Goal: Transaction & Acquisition: Purchase product/service

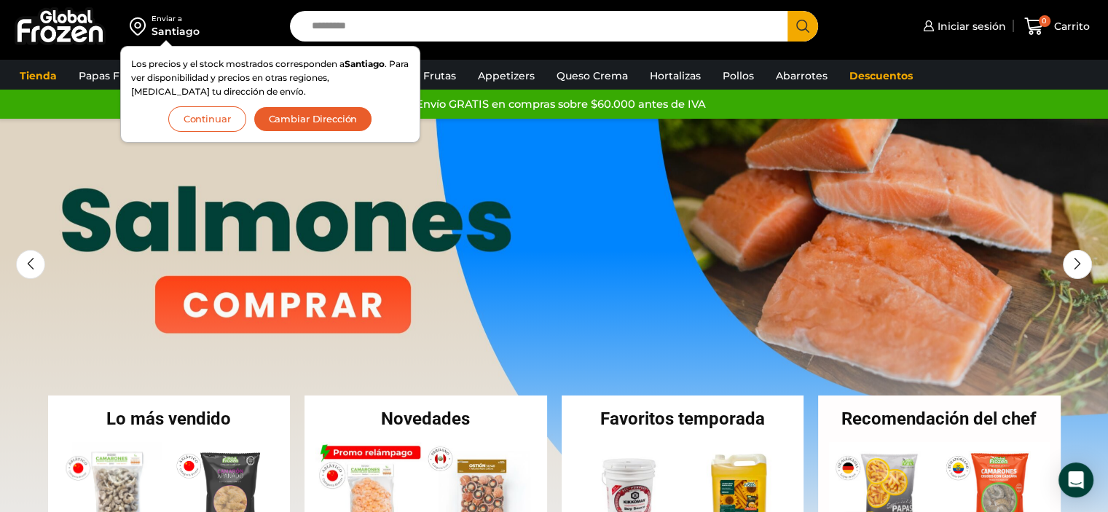
click at [288, 119] on button "Cambiar Dirección" at bounding box center [312, 118] width 119 height 25
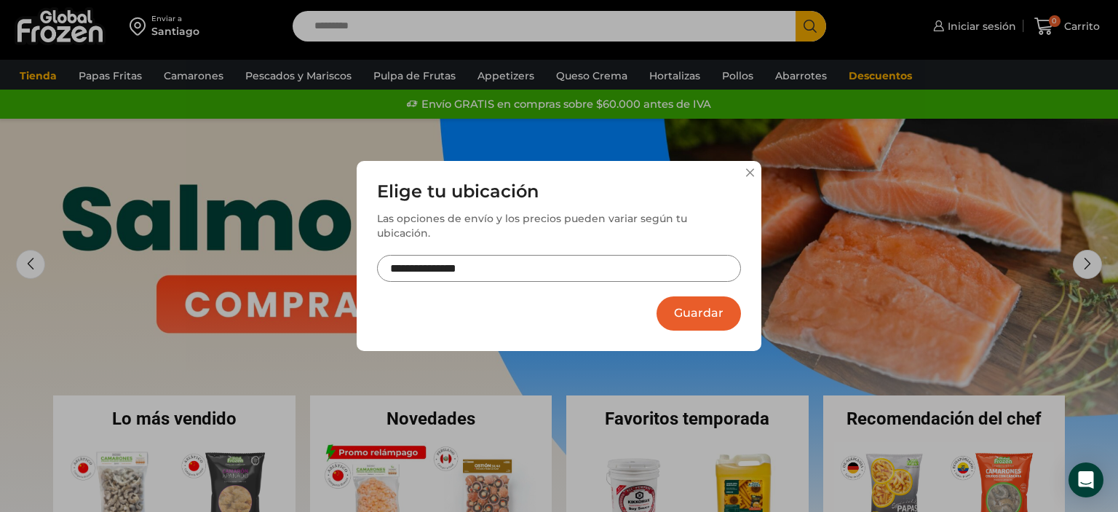
click at [539, 258] on input "**********" at bounding box center [559, 268] width 364 height 27
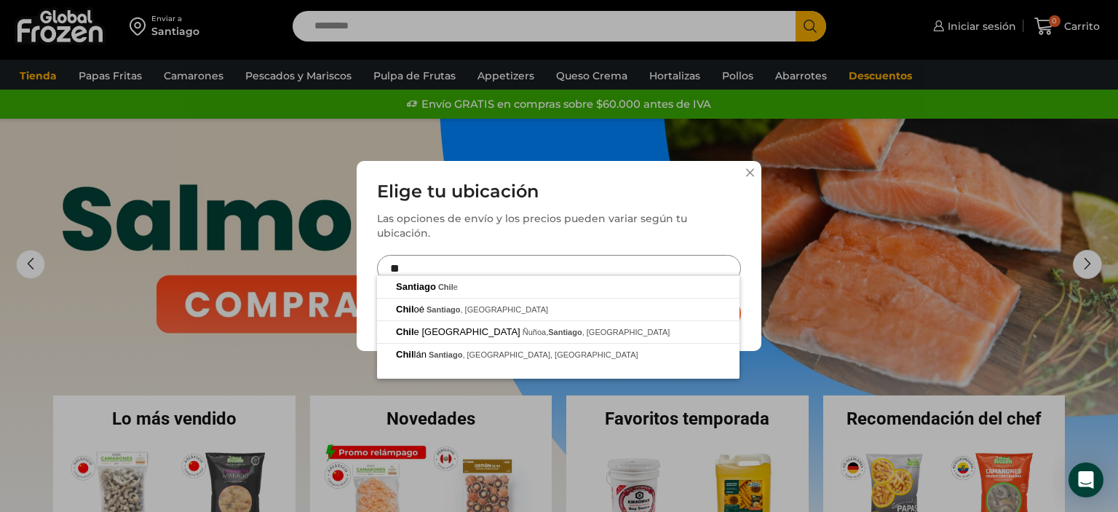
type input "*"
type input "**********"
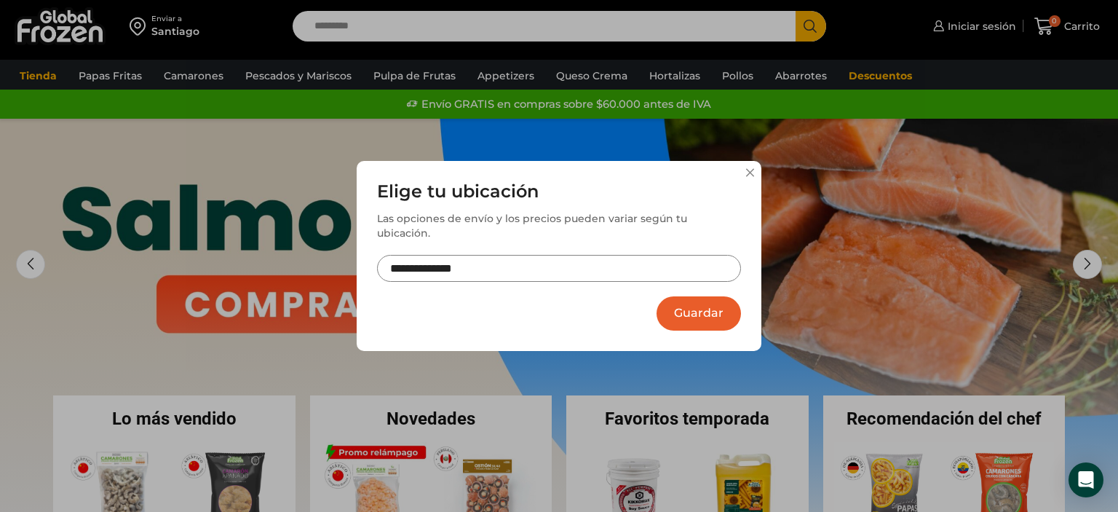
click at [708, 304] on button "Guardar" at bounding box center [699, 313] width 84 height 34
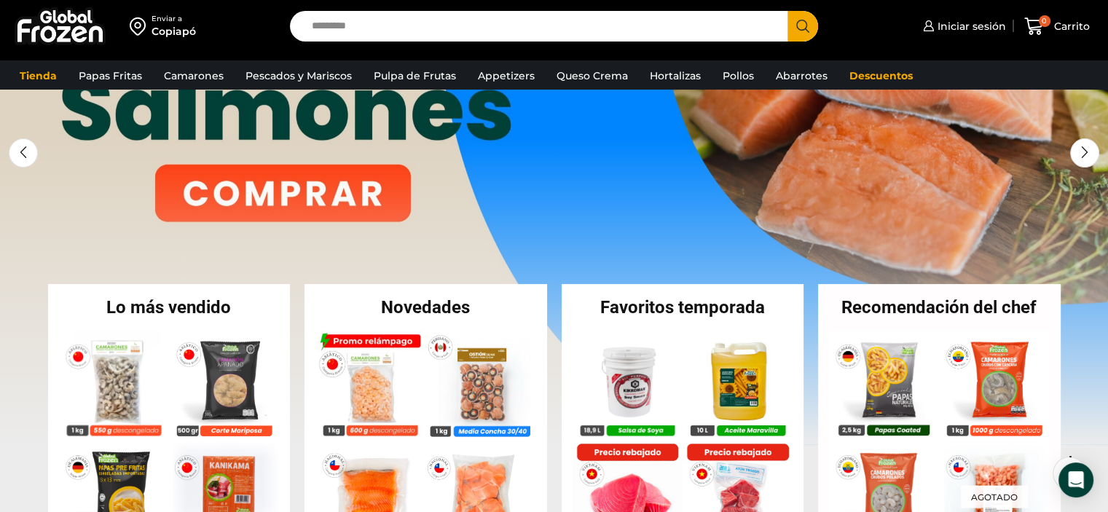
scroll to position [149, 0]
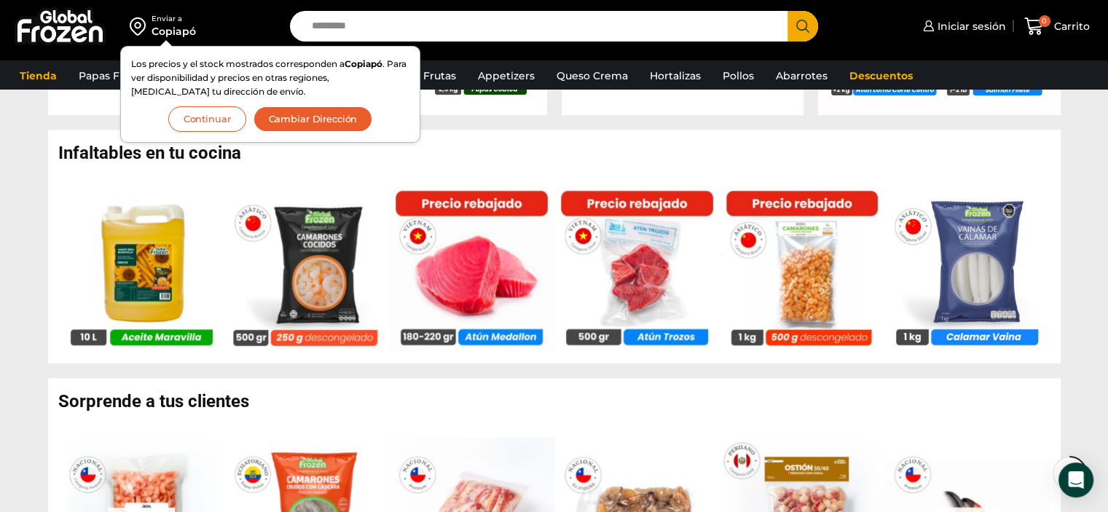
scroll to position [868, 0]
click at [240, 119] on button "Continuar" at bounding box center [207, 118] width 78 height 25
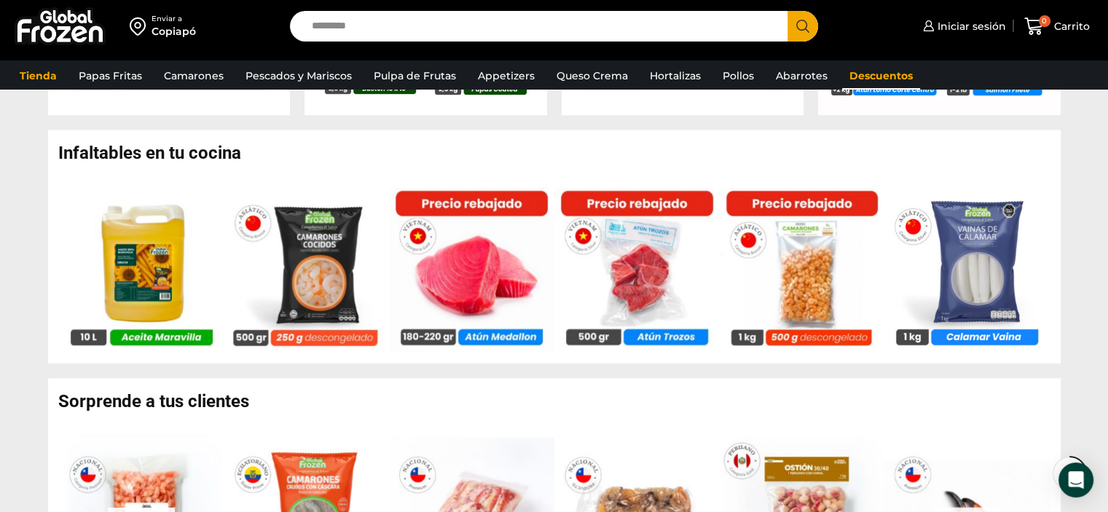
click at [888, 70] on link "Descuentos" at bounding box center [881, 76] width 78 height 28
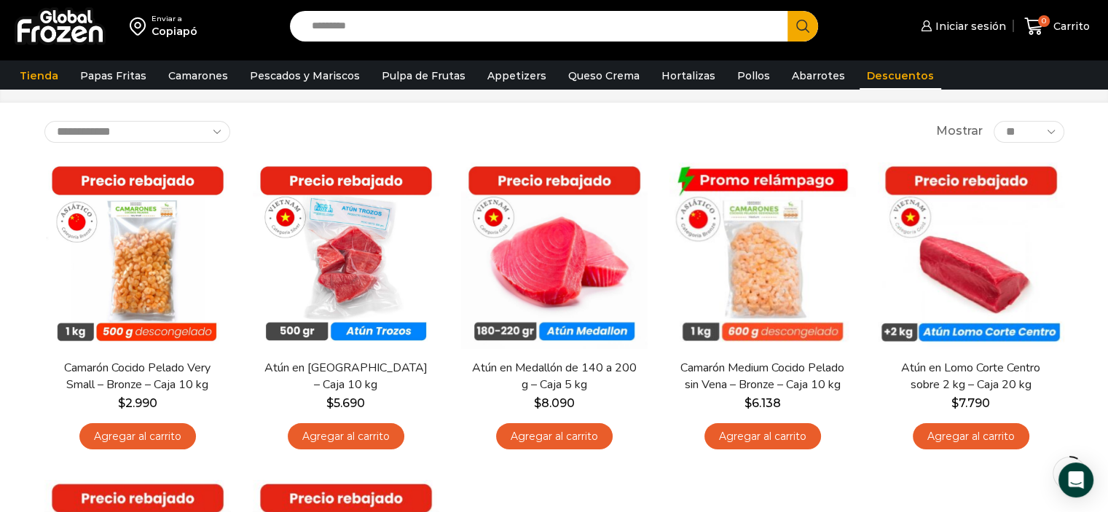
scroll to position [61, 0]
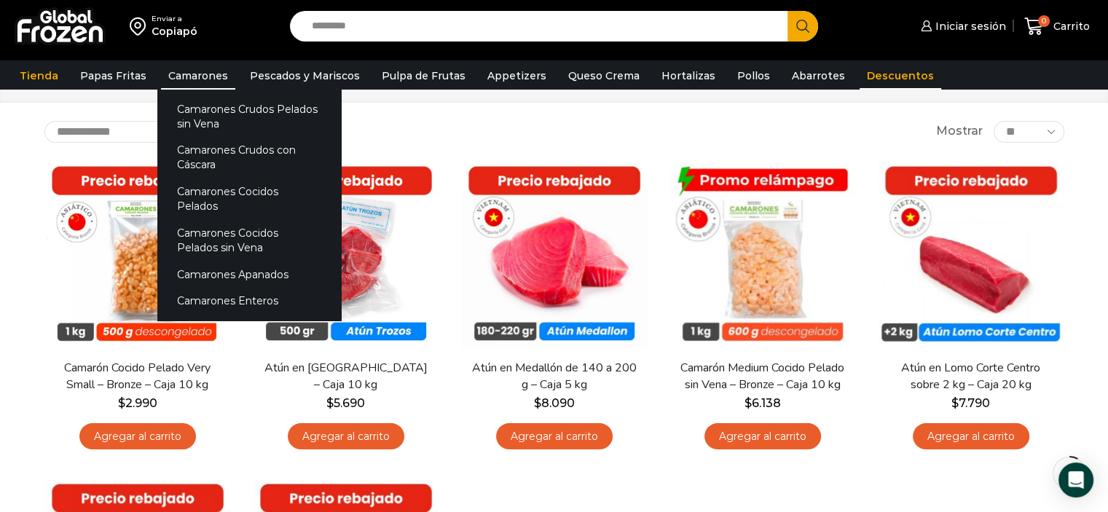
click at [181, 72] on link "Camarones" at bounding box center [198, 76] width 74 height 28
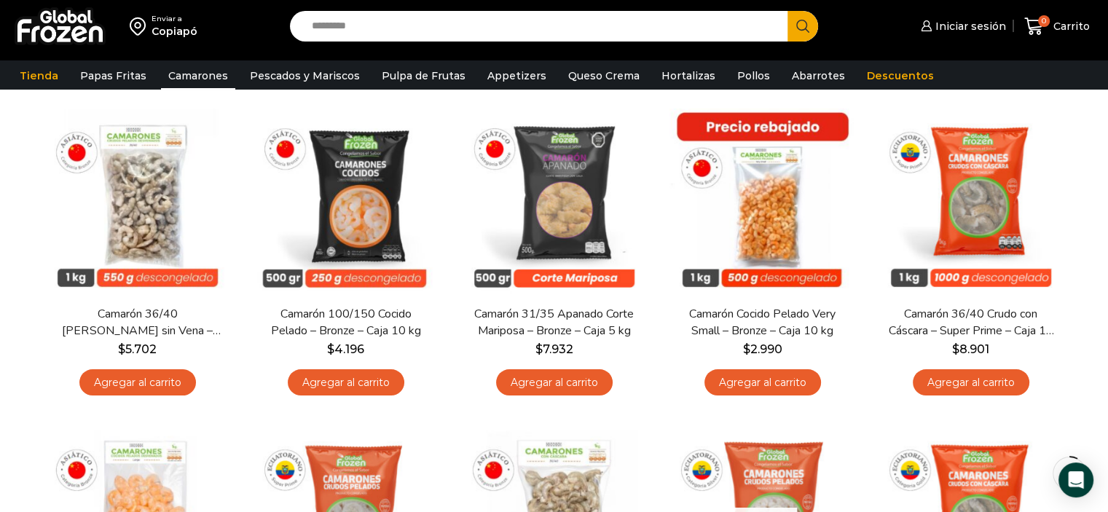
scroll to position [116, 0]
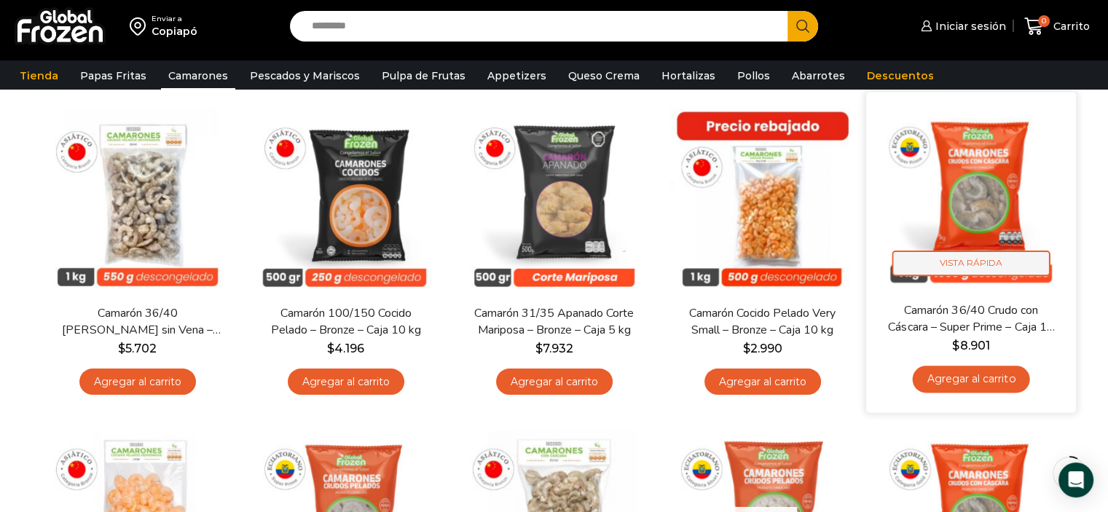
click at [1000, 264] on span "Vista Rápida" at bounding box center [970, 262] width 158 height 25
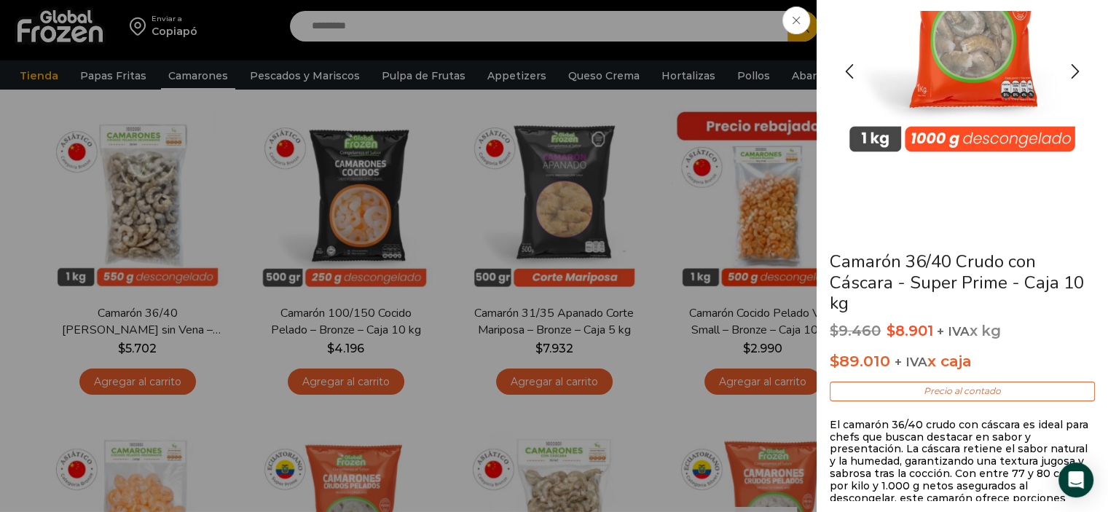
scroll to position [111, 0]
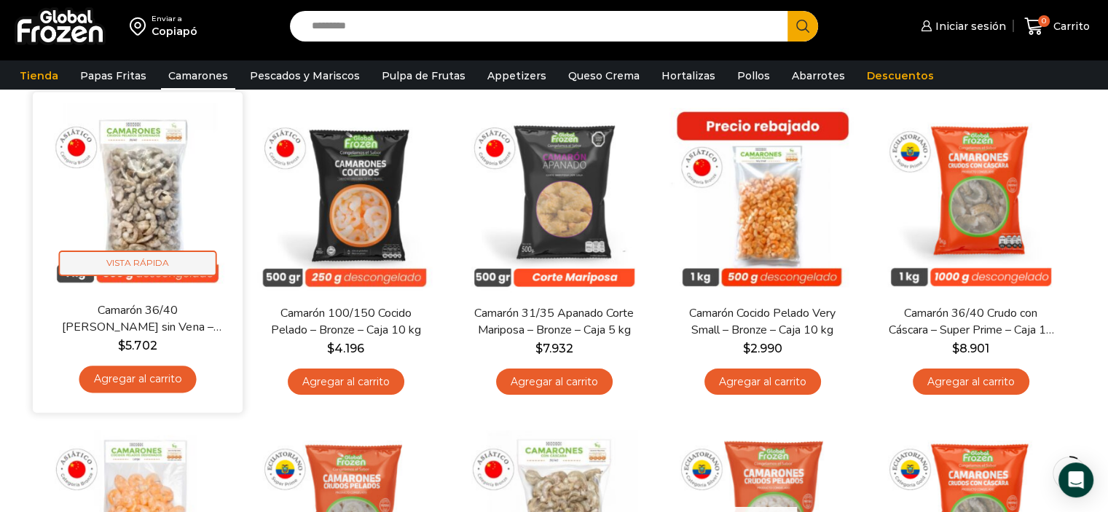
click at [170, 255] on span "Vista Rápida" at bounding box center [137, 262] width 158 height 25
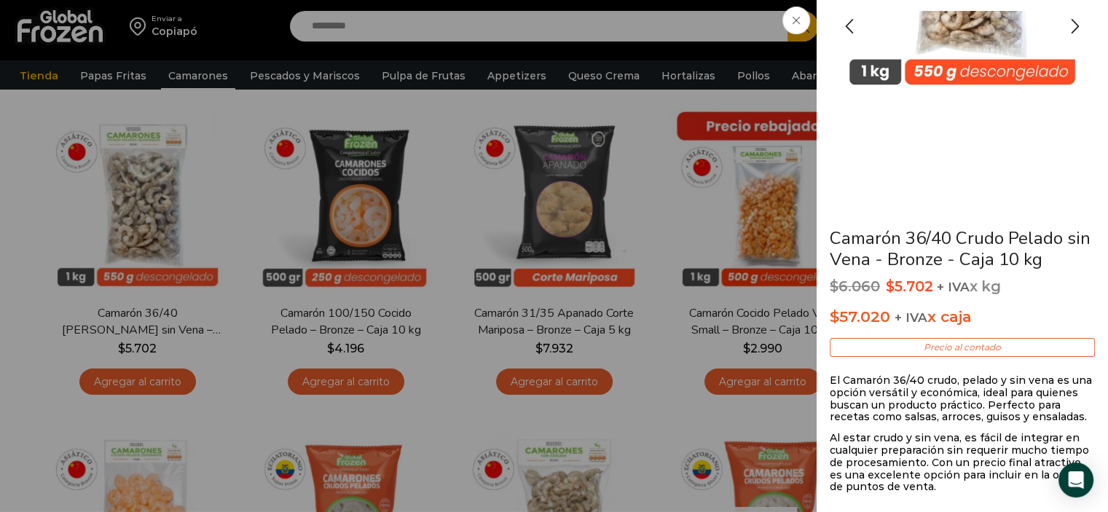
scroll to position [176, 0]
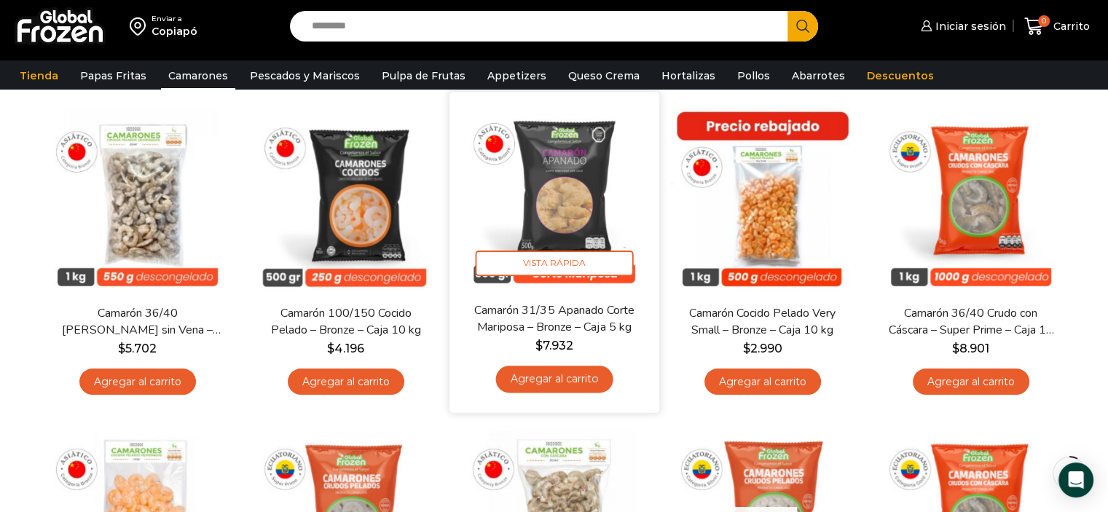
click at [638, 229] on img at bounding box center [554, 197] width 188 height 188
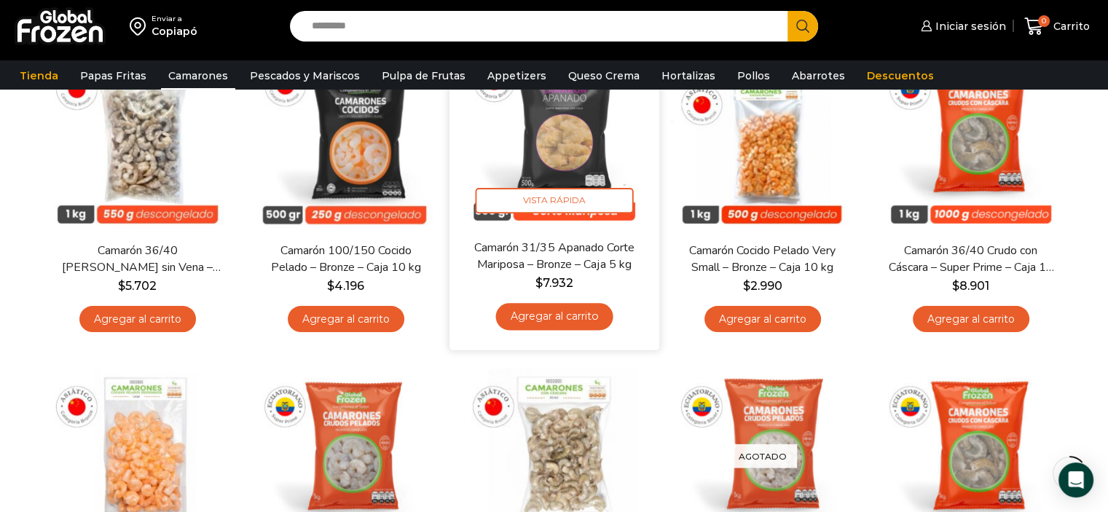
scroll to position [203, 0]
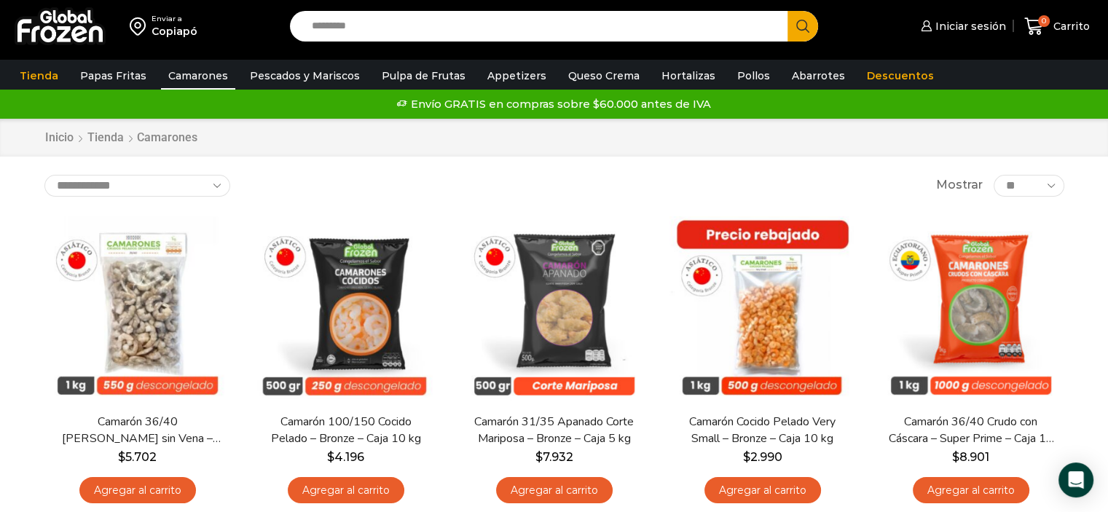
click at [1004, 190] on select "** ** ** *****" at bounding box center [1028, 186] width 70 height 22
click at [955, 184] on span "Mostrar" at bounding box center [959, 185] width 47 height 17
click at [181, 189] on select "**********" at bounding box center [137, 186] width 186 height 22
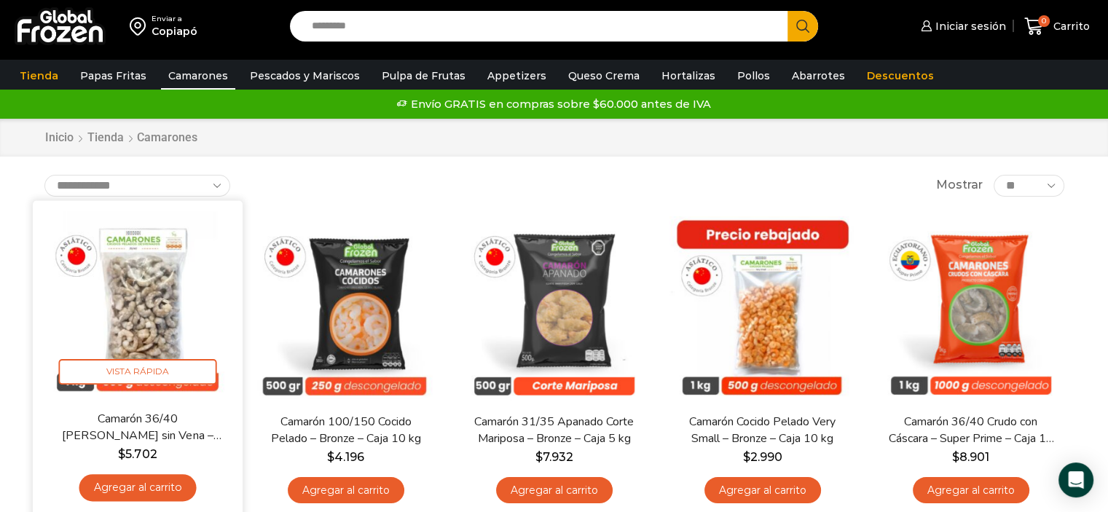
select select "*****"
click at [44, 175] on select "**********" at bounding box center [137, 186] width 186 height 22
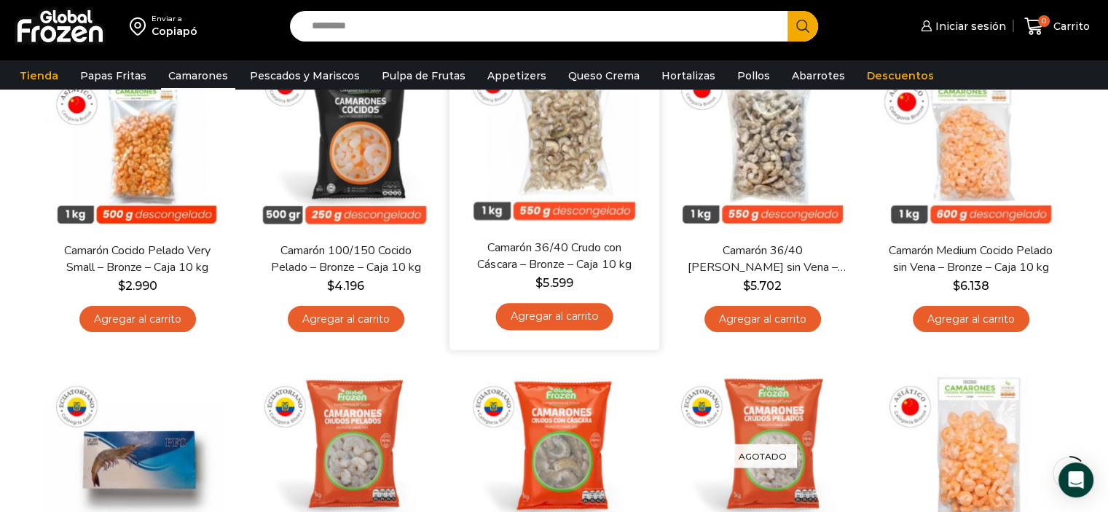
scroll to position [178, 0]
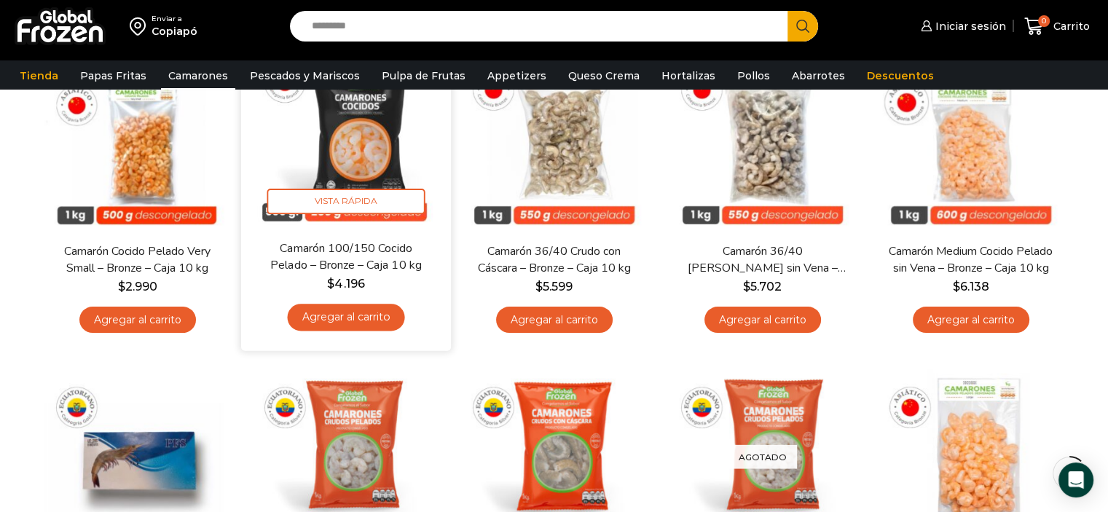
click at [380, 275] on span "$ 4.196" at bounding box center [346, 283] width 188 height 17
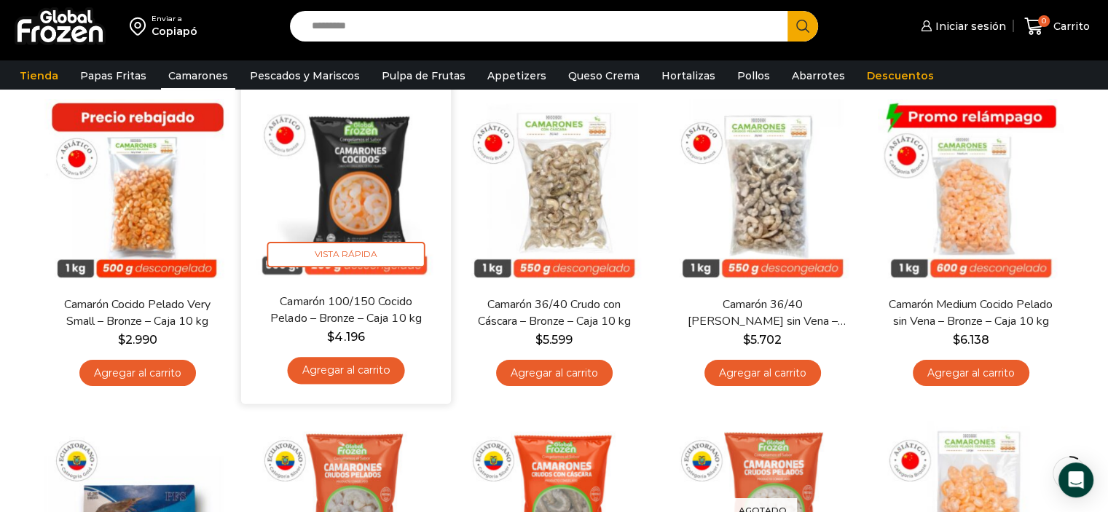
scroll to position [124, 0]
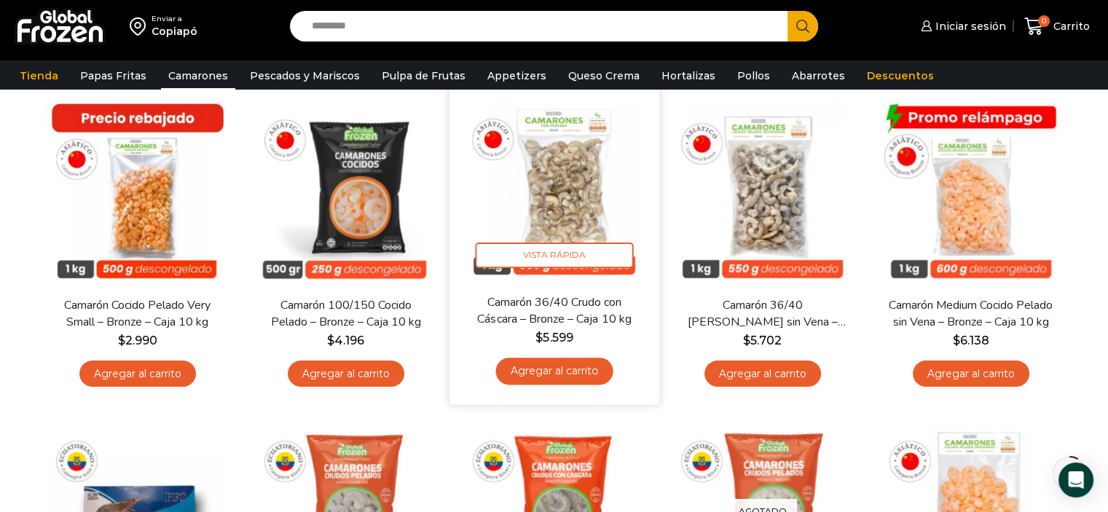
click at [560, 370] on link "Agregar al carrito" at bounding box center [553, 371] width 117 height 27
click at [560, 370] on icon "Agregar al carrito: “Camarón 36/40 Crudo con Cáscara - Bronze - Caja 10 kg”" at bounding box center [553, 370] width 31 height 31
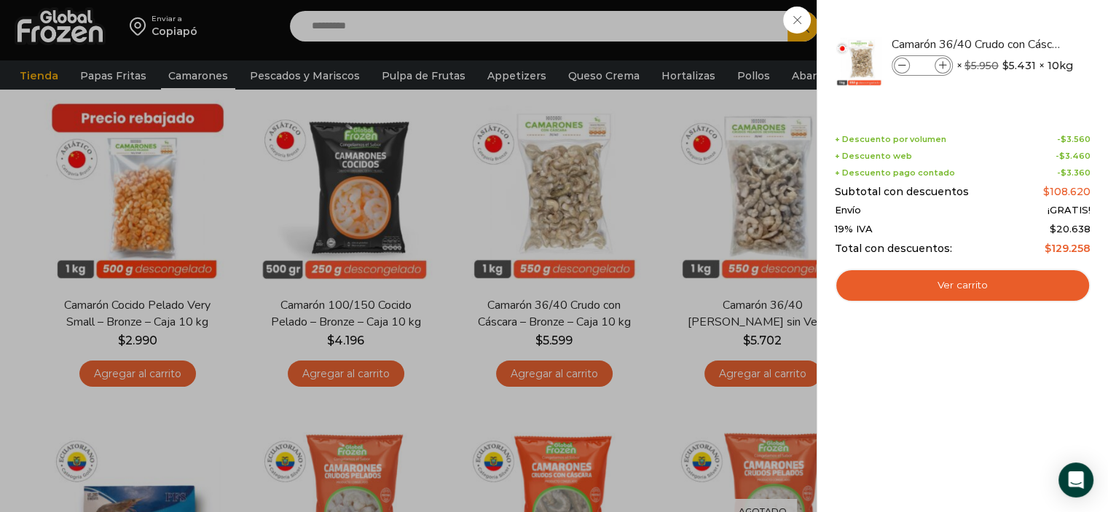
click at [1020, 20] on div "2 [GEOGRAPHIC_DATA] 2 2 Shopping Cart *" at bounding box center [1056, 26] width 73 height 34
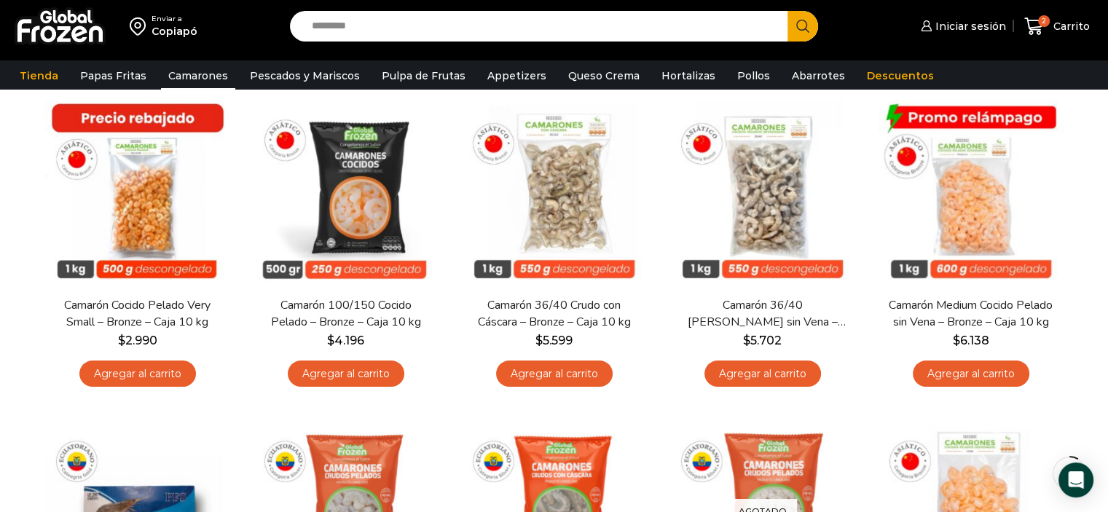
click at [449, 23] on input "Search input" at bounding box center [542, 26] width 476 height 31
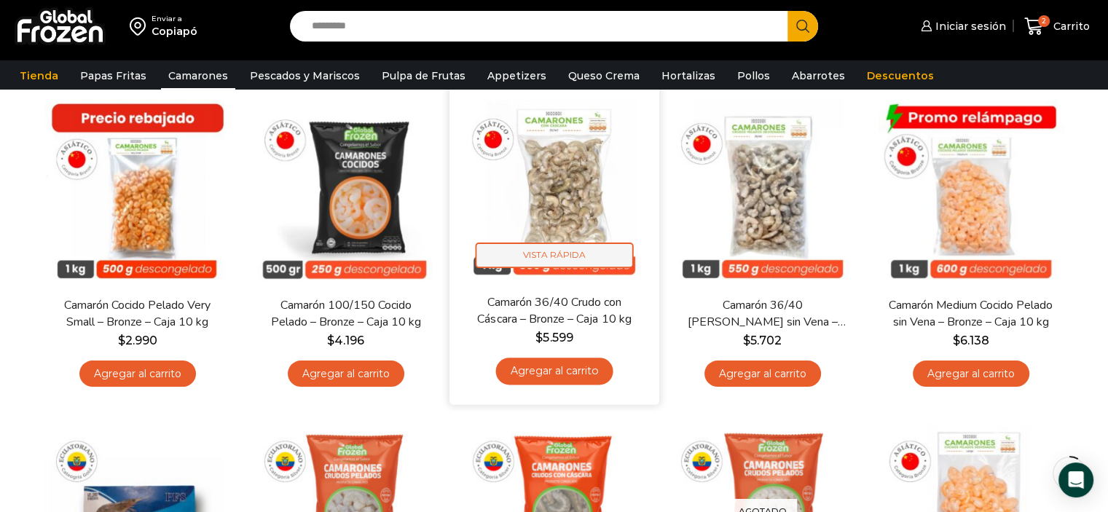
click at [559, 256] on span "Vista Rápida" at bounding box center [554, 254] width 158 height 25
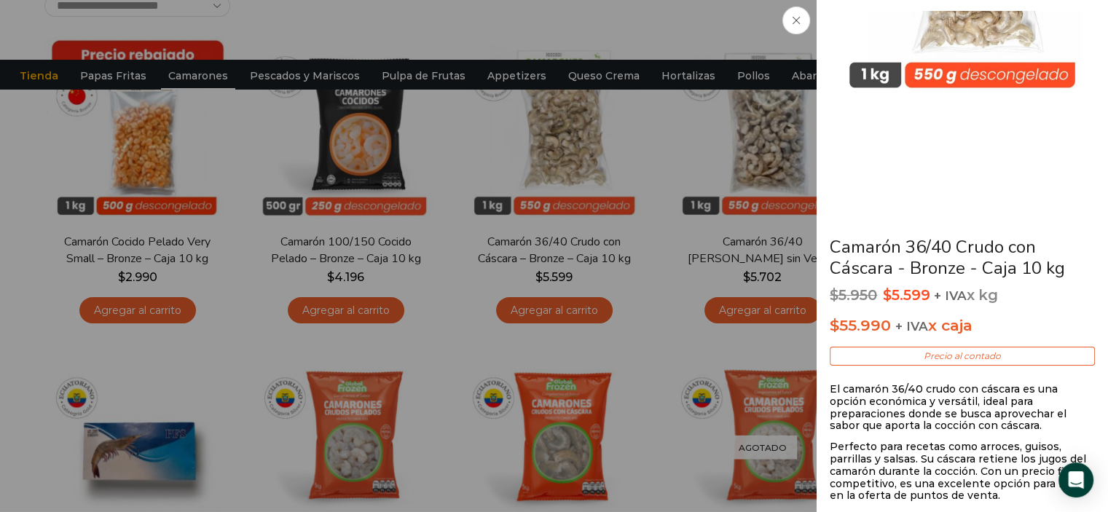
scroll to position [0, 0]
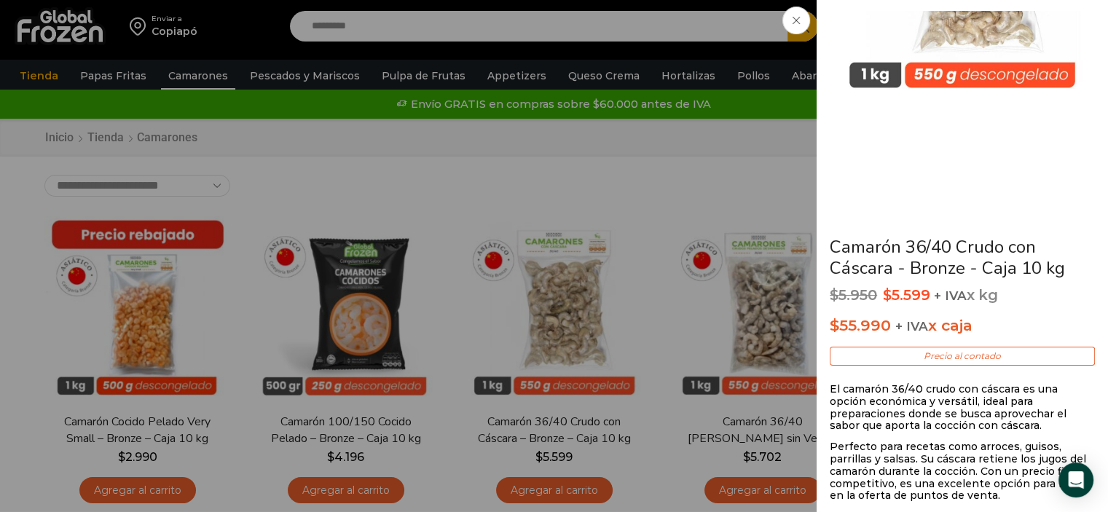
click at [639, 0] on div "Camarón 36/40 Crudo con Cáscara - Bronze - Caja 10 kg $ 5.950 Original price wa…" at bounding box center [554, 0] width 1108 height 0
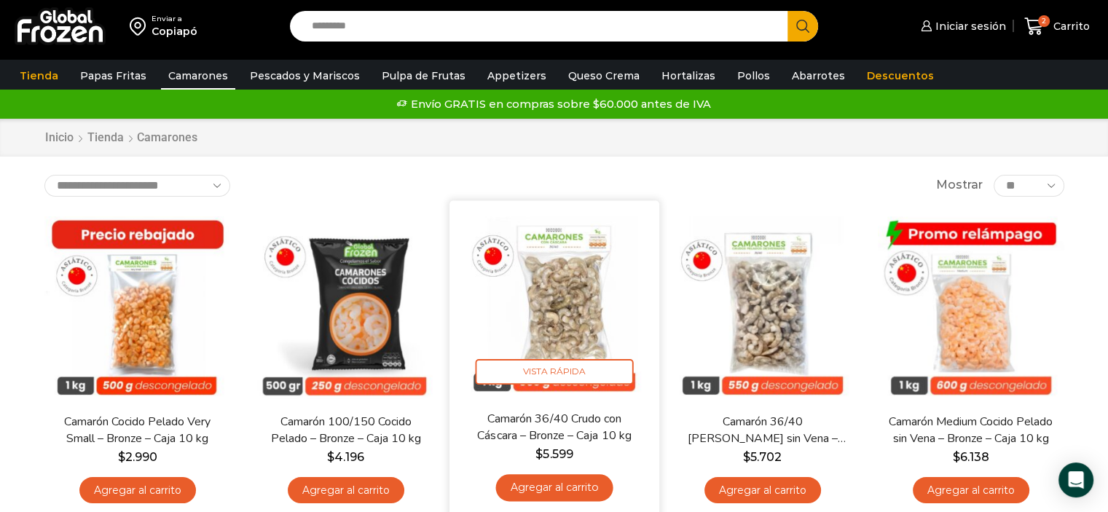
click at [533, 489] on link "Agregar al carrito" at bounding box center [553, 487] width 117 height 27
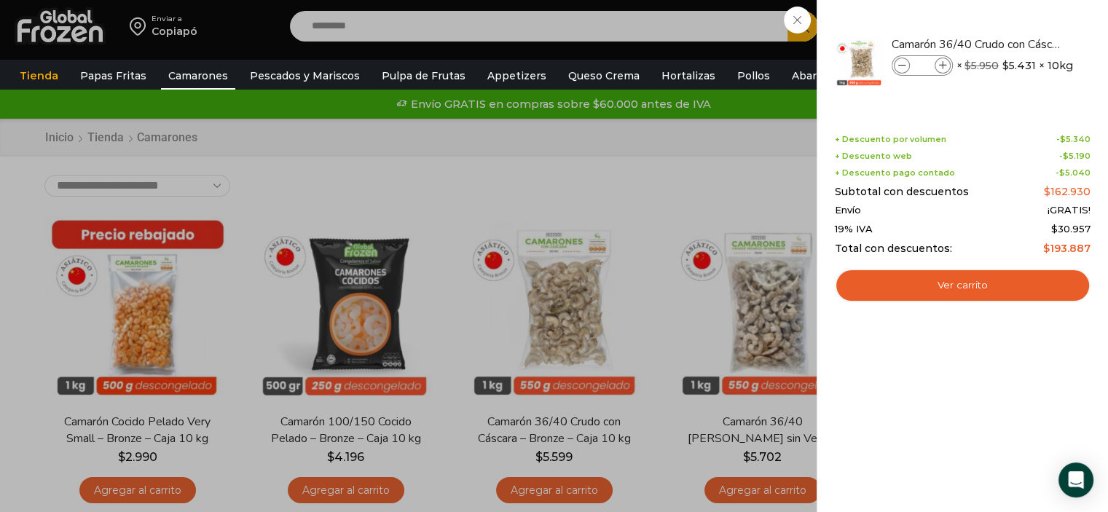
click at [1020, 44] on div "3 [GEOGRAPHIC_DATA] 3 3 Shopping Cart *" at bounding box center [1056, 26] width 73 height 34
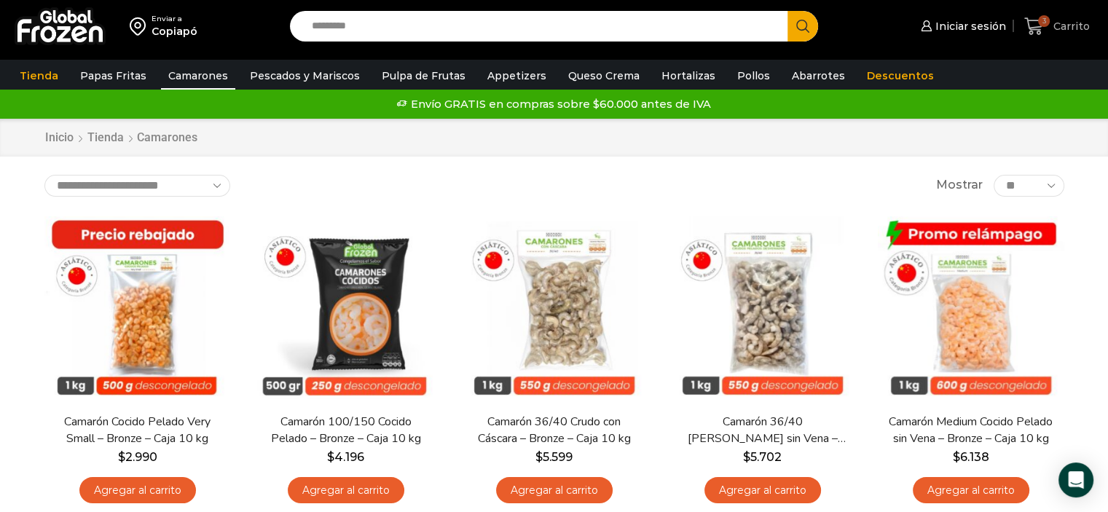
click at [1033, 31] on icon at bounding box center [1034, 27] width 20 height 20
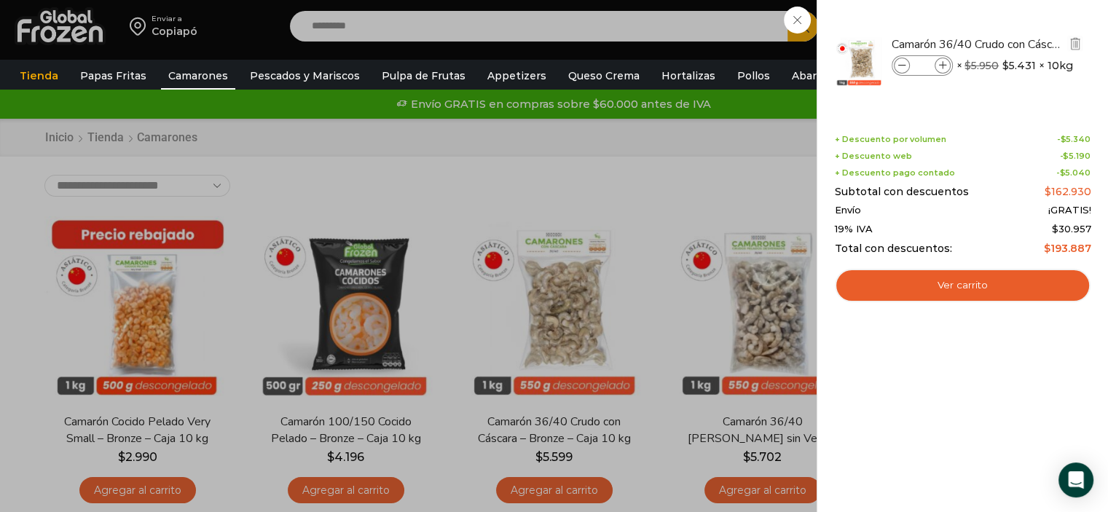
click at [941, 63] on icon at bounding box center [943, 66] width 8 height 8
type input "*"
click at [1020, 44] on div "4 [GEOGRAPHIC_DATA] 4 4 Shopping Cart *" at bounding box center [1056, 26] width 73 height 34
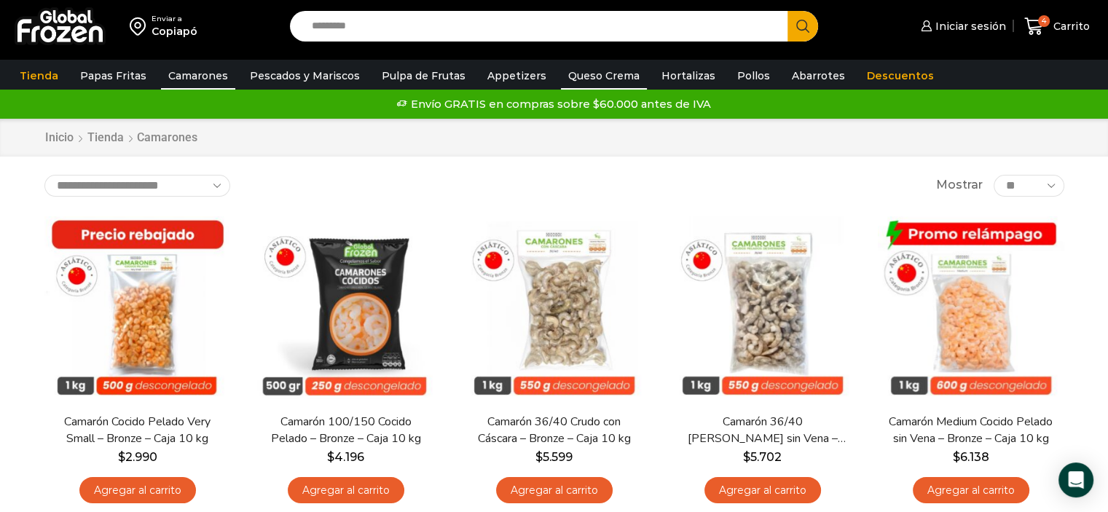
click at [610, 76] on link "Queso Crema" at bounding box center [604, 76] width 86 height 28
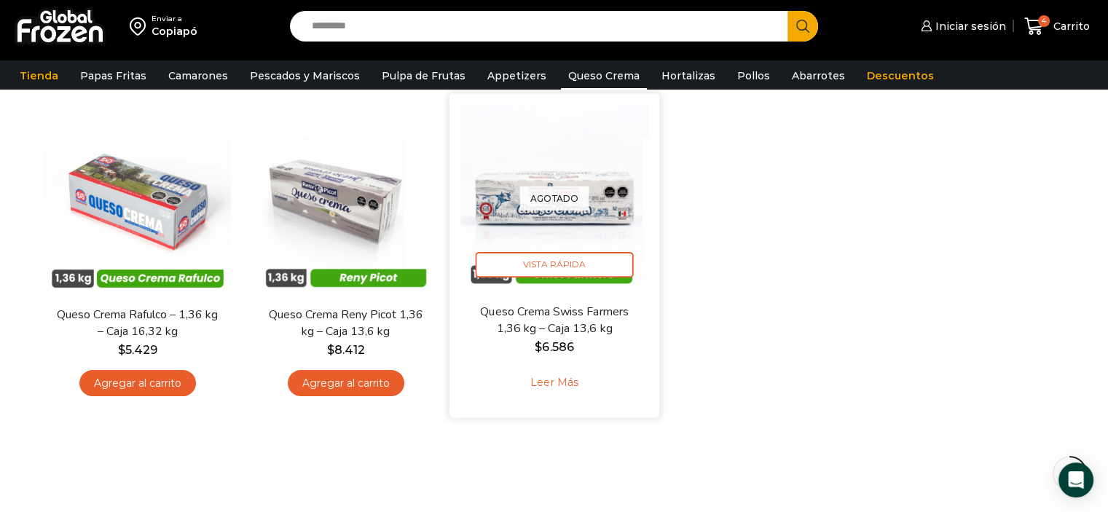
scroll to position [127, 0]
